Goal: Transaction & Acquisition: Purchase product/service

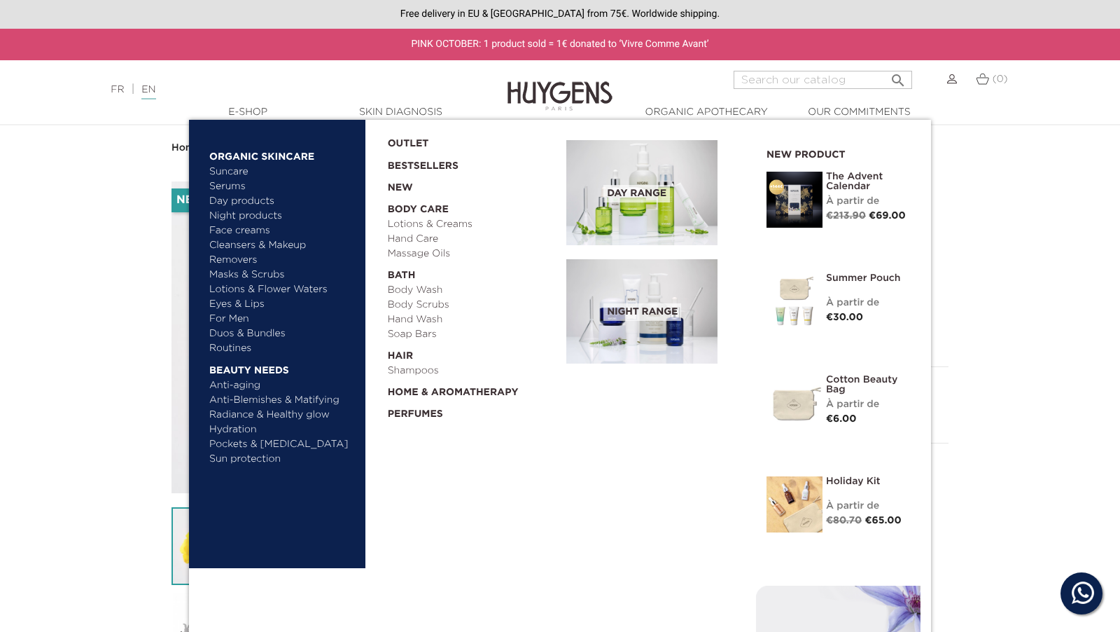
click at [680, 204] on img at bounding box center [641, 192] width 151 height 105
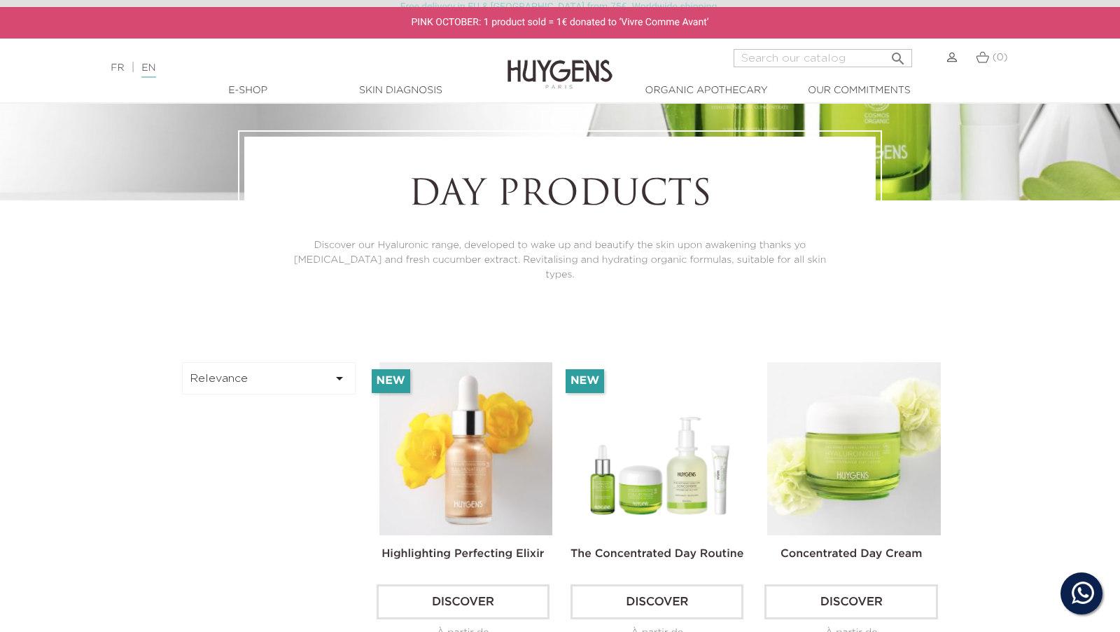
scroll to position [269, 0]
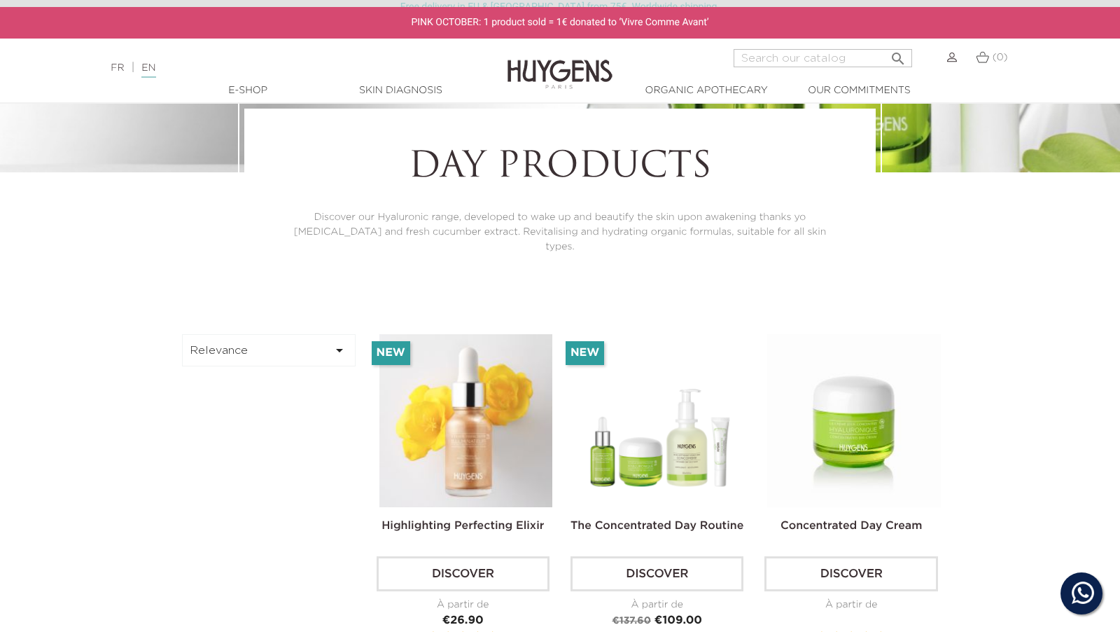
click at [845, 368] on img at bounding box center [853, 420] width 173 height 173
